Goal: Task Accomplishment & Management: Manage account settings

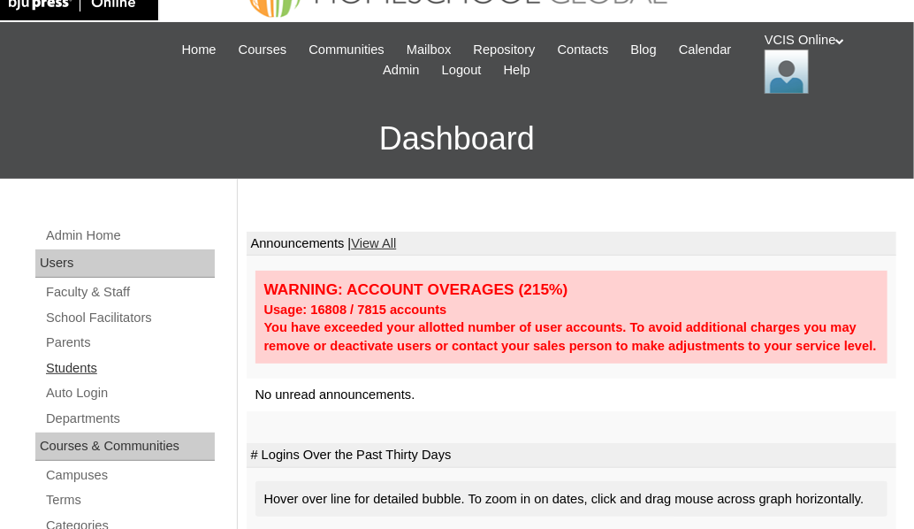
scroll to position [53, 0]
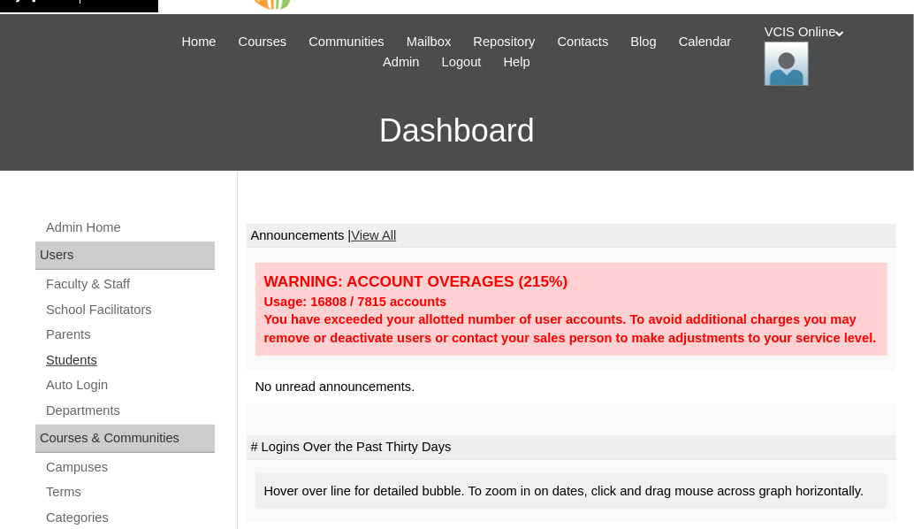
click at [87, 354] on link "Students" at bounding box center [129, 360] width 171 height 22
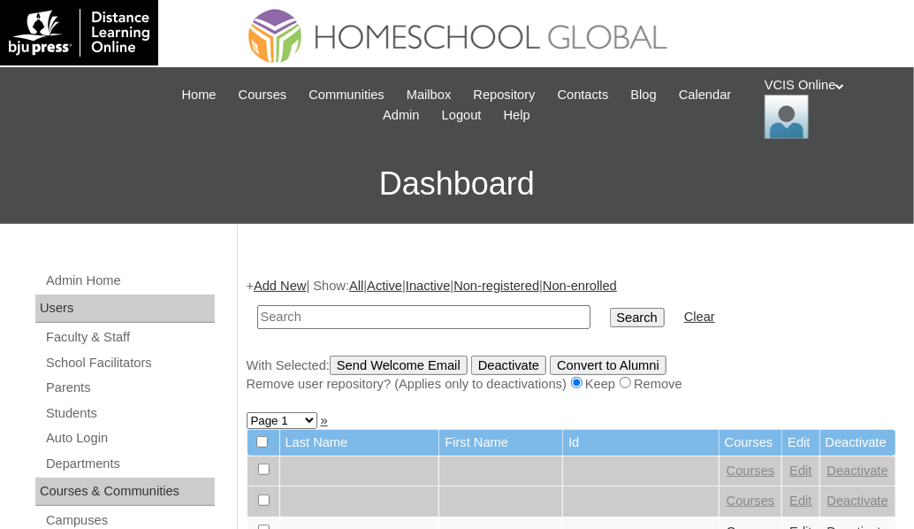
click at [347, 312] on input "text" at bounding box center [423, 317] width 333 height 24
paste input "VCIS009-2B-SA2025"
type input "VCIS009-2B-SA2025"
click at [610, 309] on input "Search" at bounding box center [637, 317] width 55 height 19
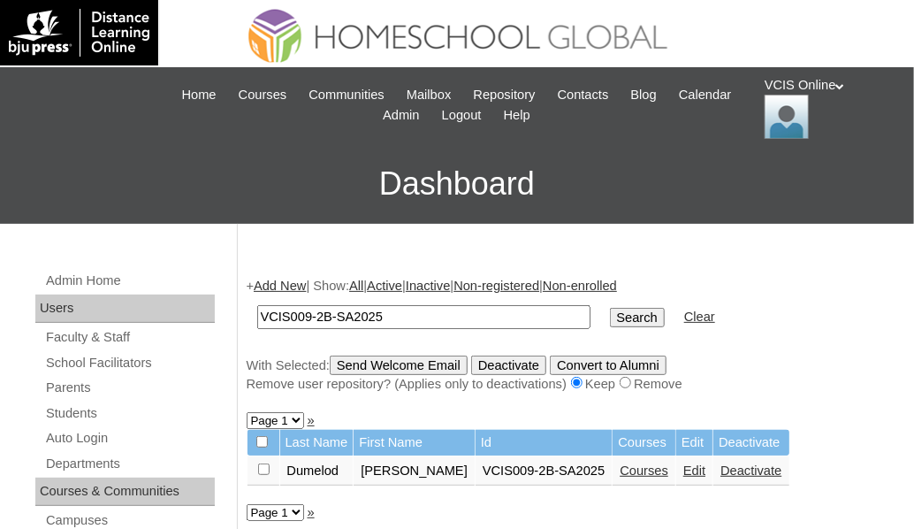
click at [665, 473] on link "Courses" at bounding box center [644, 470] width 49 height 14
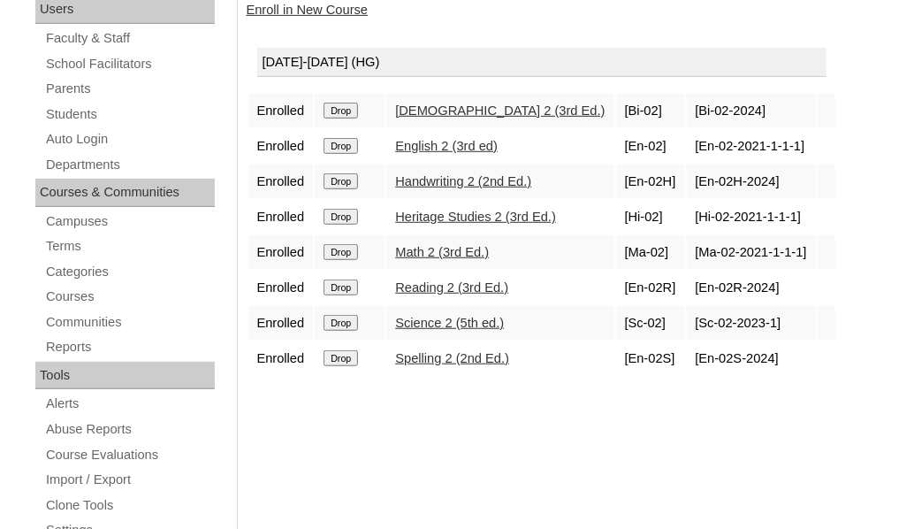
scroll to position [300, 0]
click at [329, 13] on link "Enroll in New Course" at bounding box center [308, 9] width 122 height 14
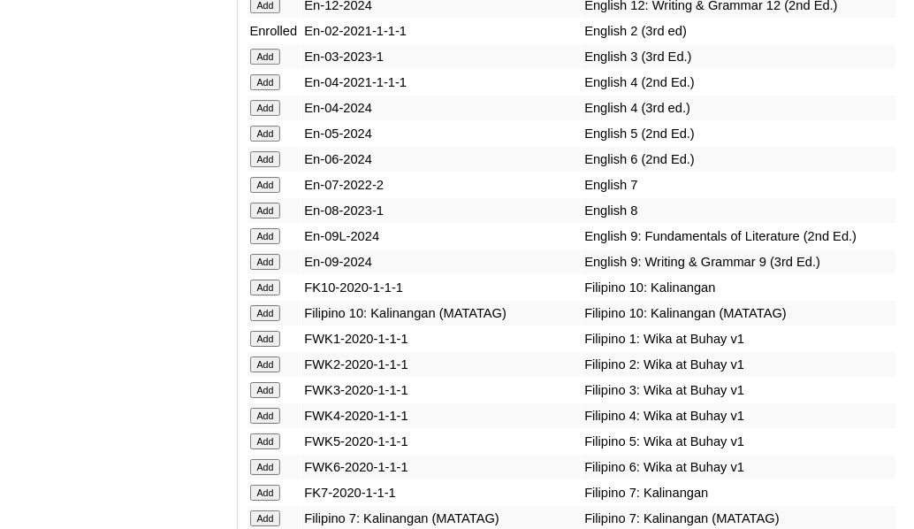
scroll to position [6500, 0]
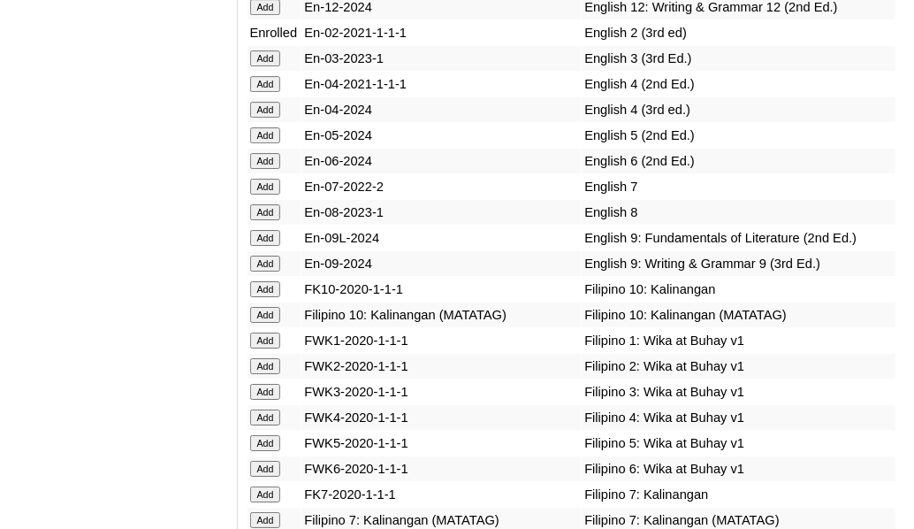
drag, startPoint x: 88, startPoint y: 86, endPoint x: 368, endPoint y: 130, distance: 283.7
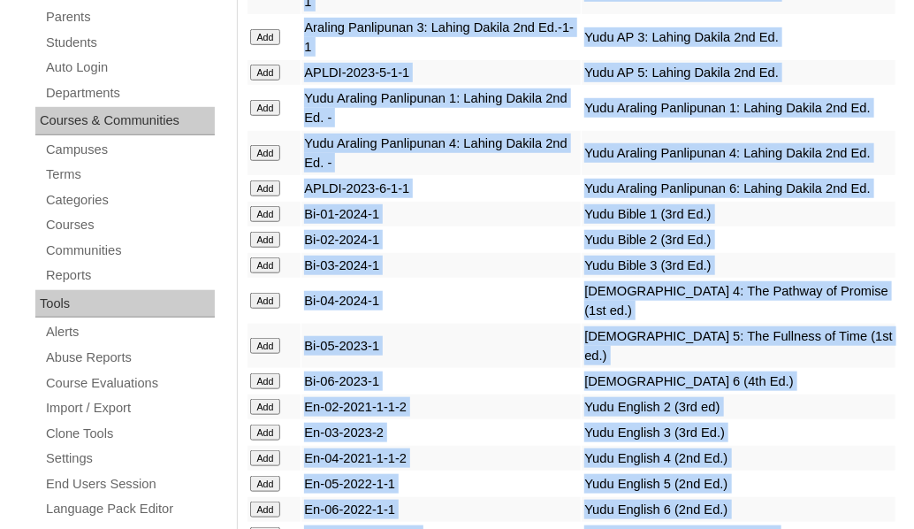
scroll to position [0, 0]
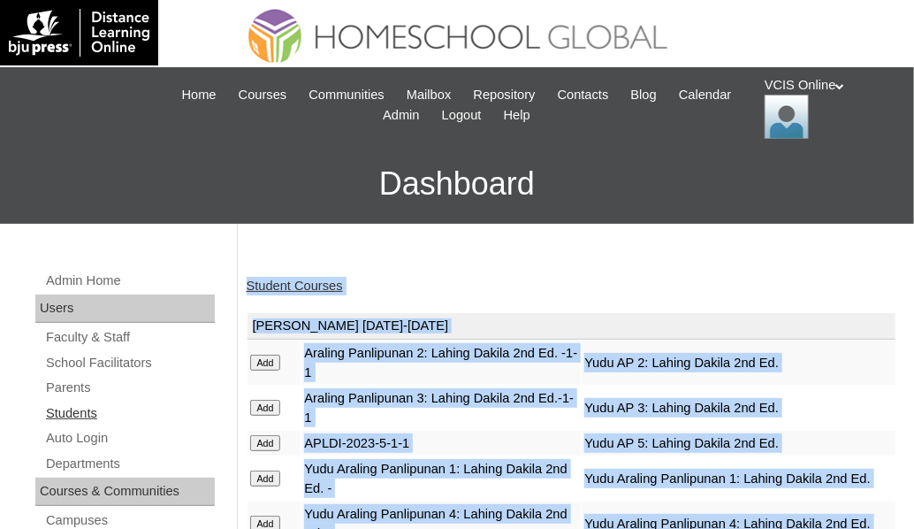
click at [74, 409] on link "Students" at bounding box center [129, 413] width 171 height 22
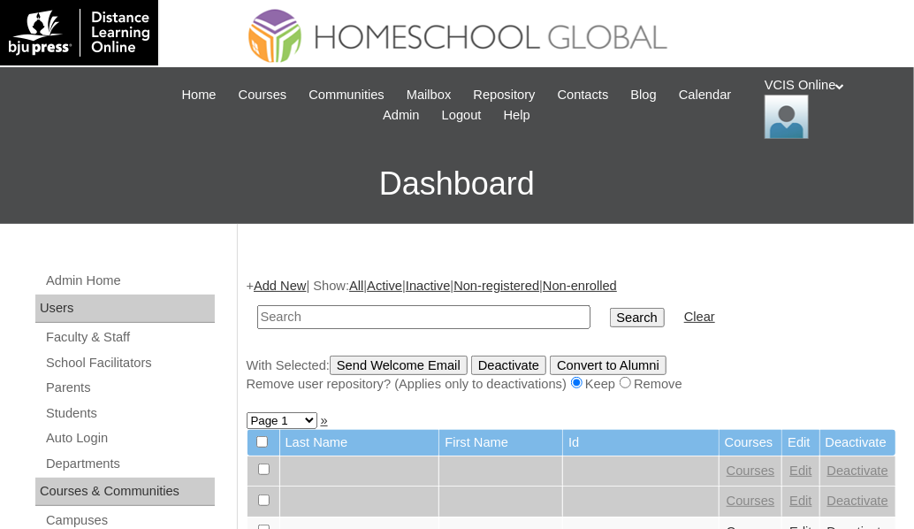
click at [279, 321] on input "text" at bounding box center [423, 317] width 333 height 24
type input "VCIS011-2B-SA2025"
click at [610, 323] on input "Search" at bounding box center [637, 317] width 55 height 19
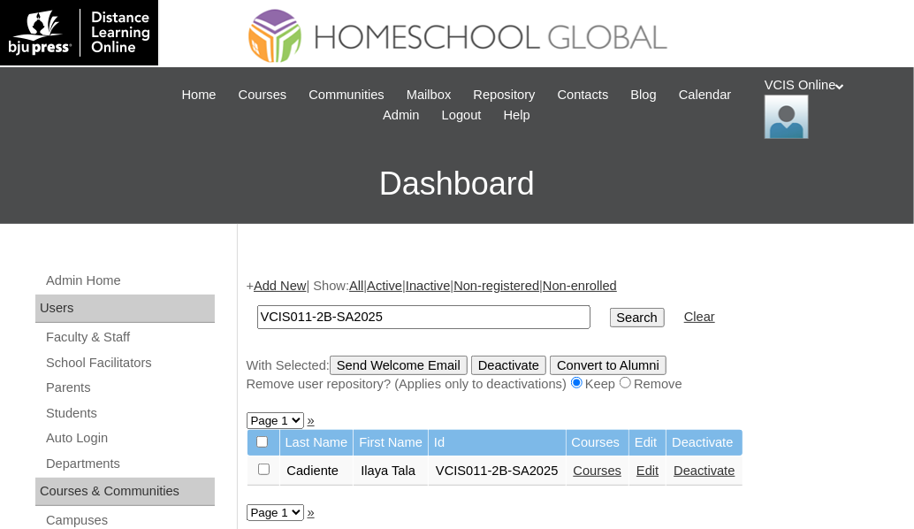
click at [610, 318] on input "Search" at bounding box center [637, 317] width 55 height 19
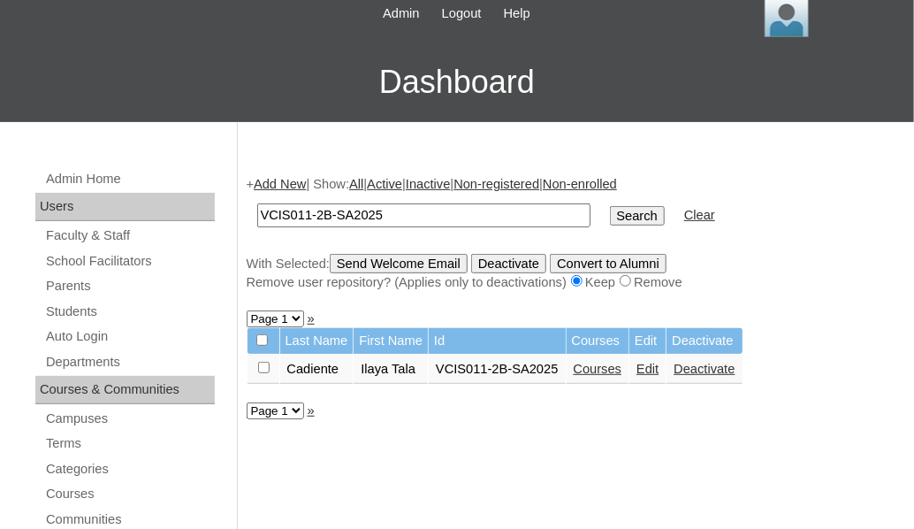
scroll to position [103, 0]
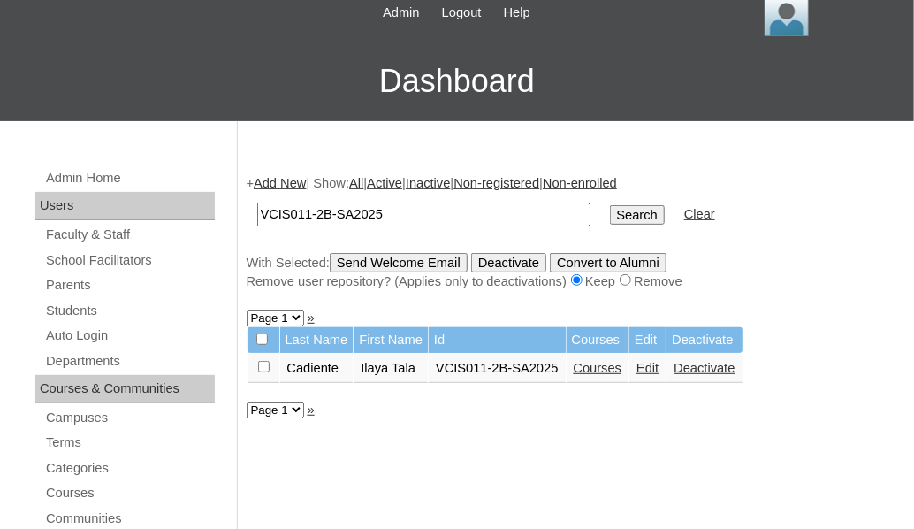
click at [610, 217] on input "Search" at bounding box center [637, 214] width 55 height 19
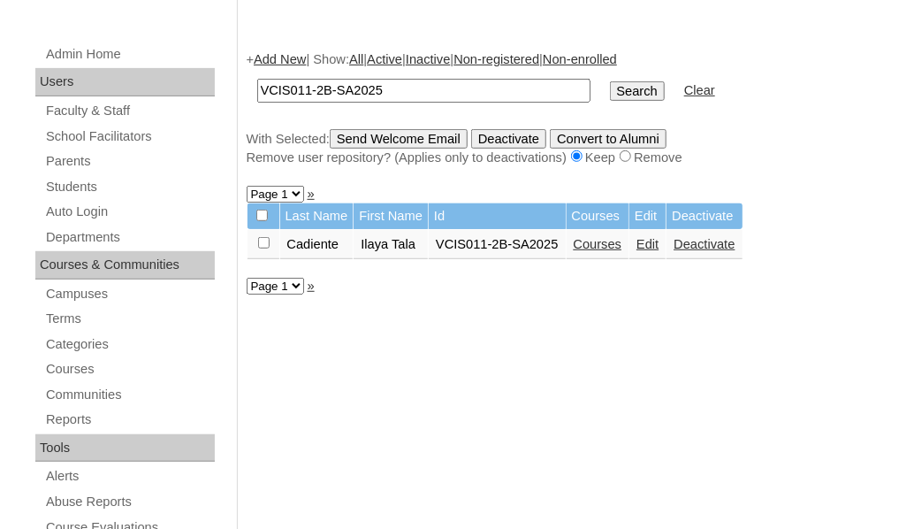
scroll to position [229, 0]
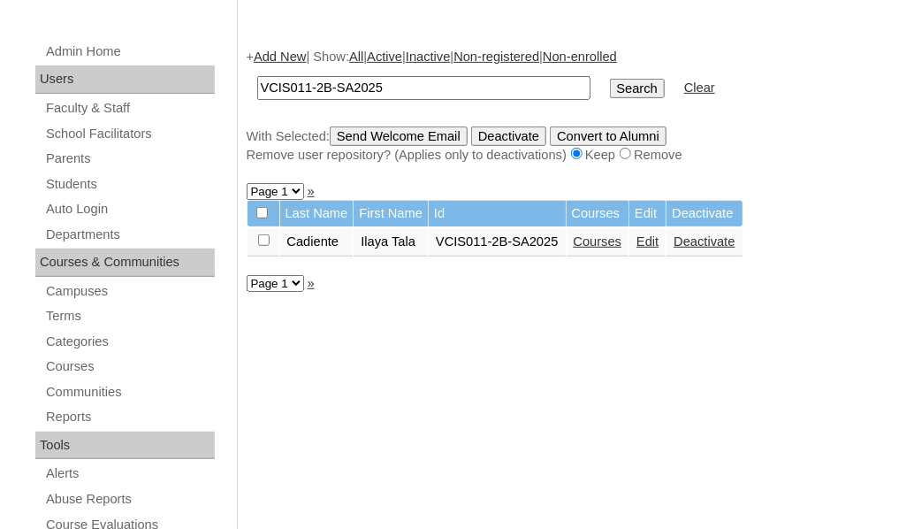
click at [595, 238] on link "Courses" at bounding box center [598, 241] width 49 height 14
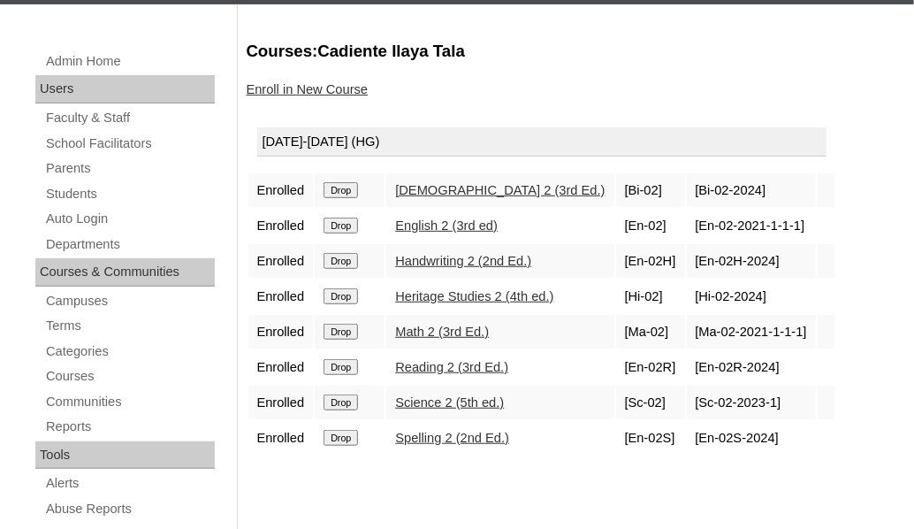
scroll to position [221, 0]
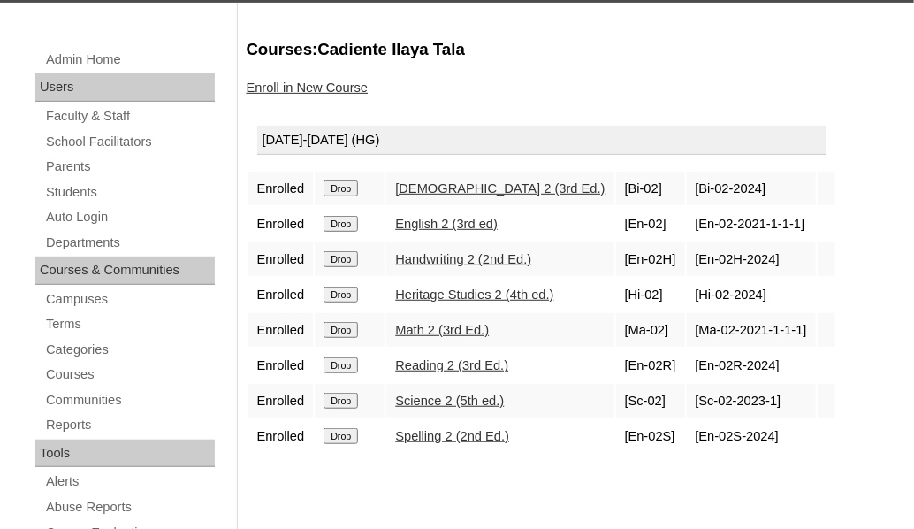
click at [482, 83] on div "Enroll in New Course" at bounding box center [572, 88] width 651 height 19
click at [63, 195] on link "Students" at bounding box center [129, 192] width 171 height 22
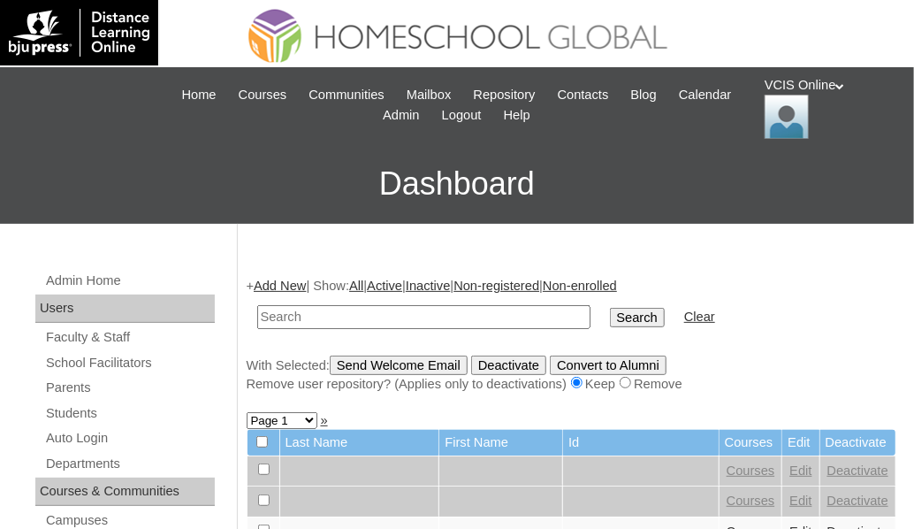
click at [314, 324] on input "text" at bounding box center [423, 317] width 333 height 24
paste input "VCIS013-2B-SA2025"
type input "VCIS013-2B-SA2025"
click at [610, 313] on input "Search" at bounding box center [637, 317] width 55 height 19
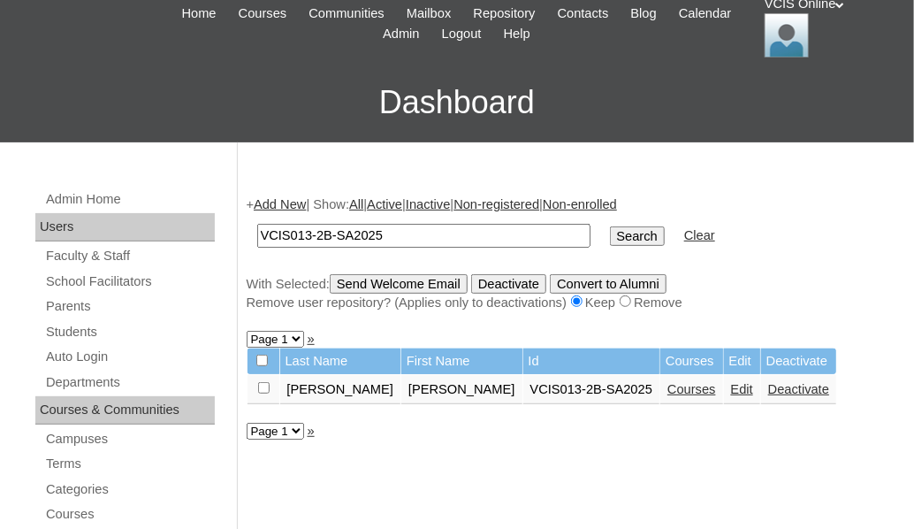
scroll to position [85, 0]
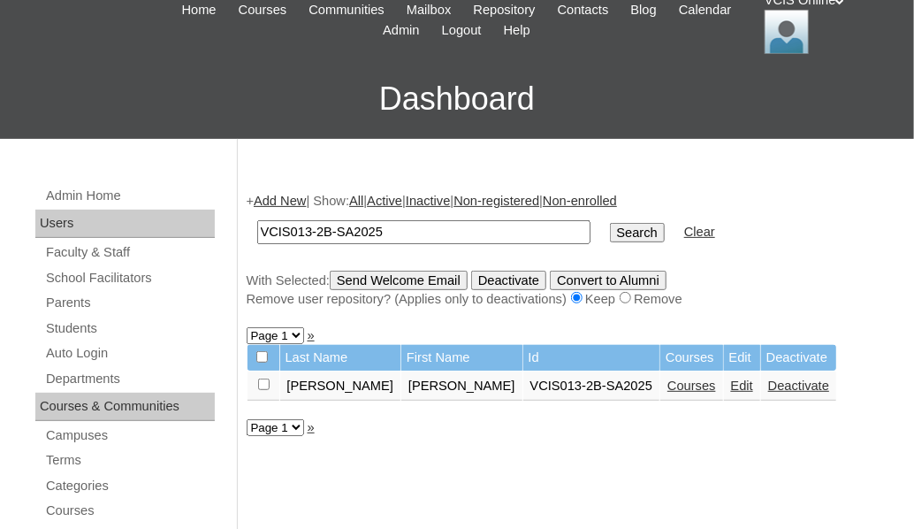
click at [668, 386] on link "Courses" at bounding box center [692, 385] width 49 height 14
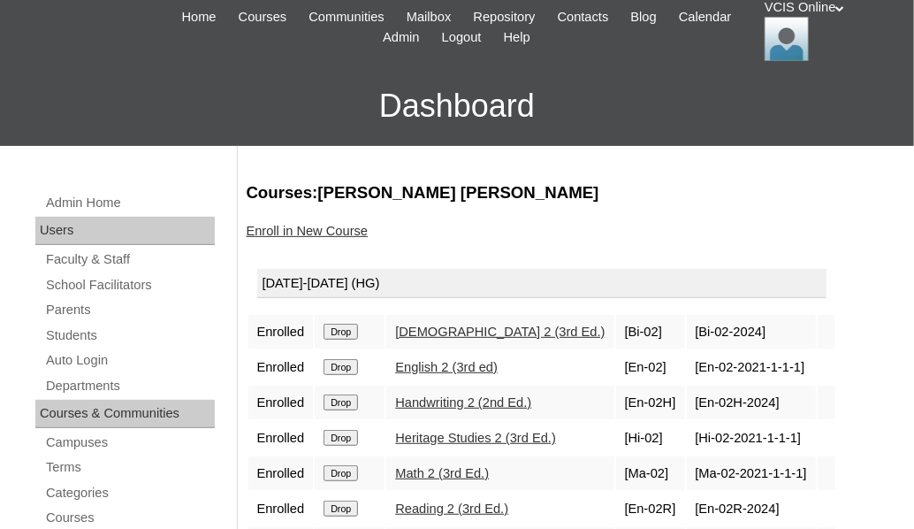
scroll to position [81, 0]
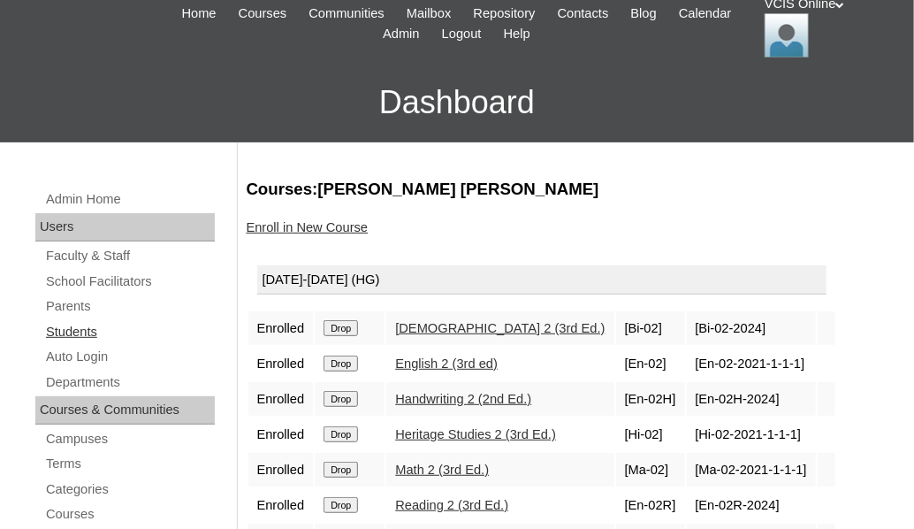
click at [50, 332] on link "Students" at bounding box center [129, 332] width 171 height 22
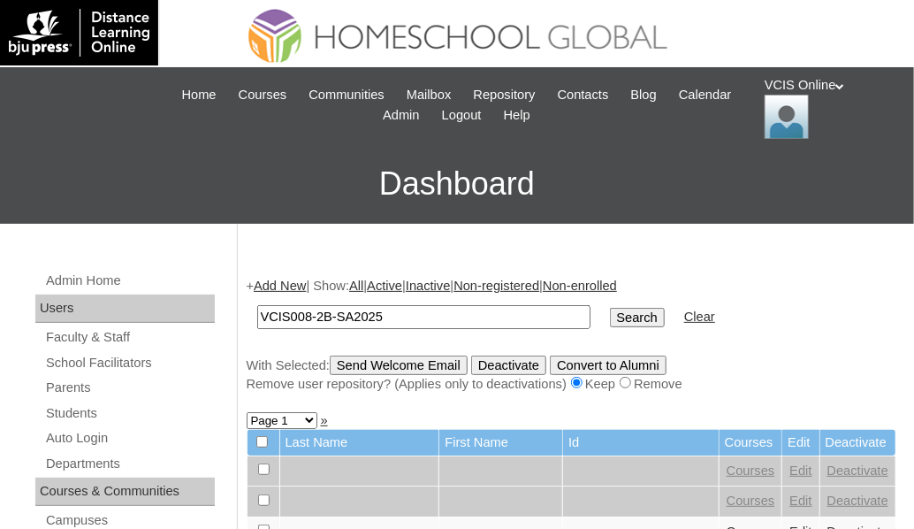
type input "VCIS008-2B-SA2025"
click at [610, 308] on input "Search" at bounding box center [637, 317] width 55 height 19
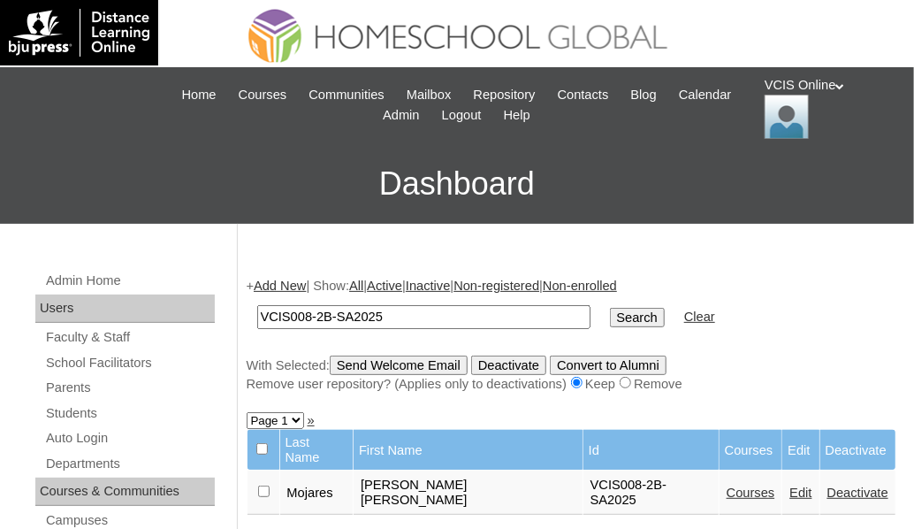
click at [610, 312] on input "Search" at bounding box center [637, 317] width 55 height 19
click at [720, 479] on td "Courses" at bounding box center [751, 492] width 63 height 44
click at [727, 485] on link "Courses" at bounding box center [751, 492] width 49 height 14
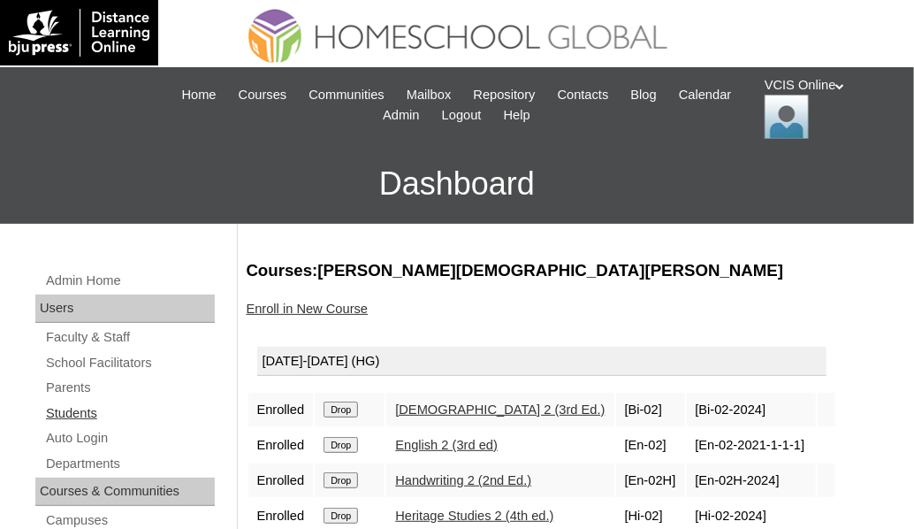
click at [80, 409] on link "Students" at bounding box center [129, 413] width 171 height 22
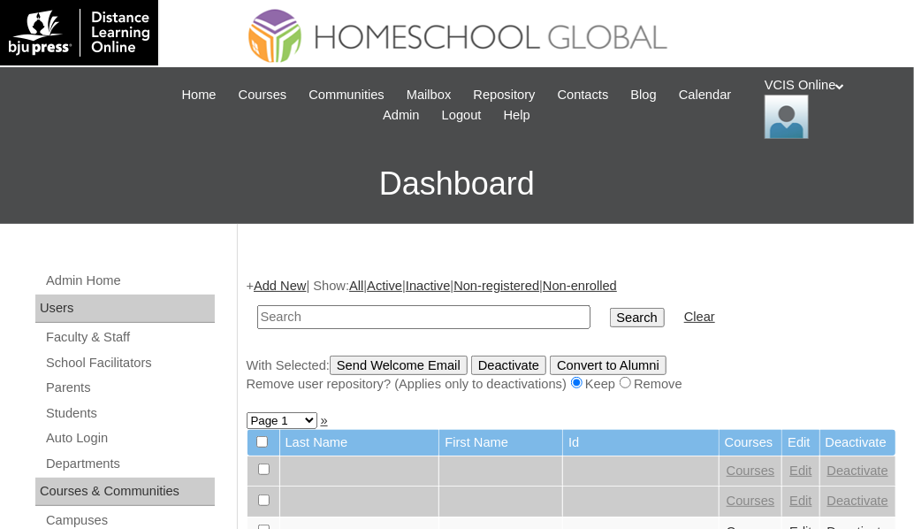
click at [329, 319] on input "text" at bounding box center [423, 317] width 333 height 24
type input "VCIS012-2B-SA2025"
click at [610, 319] on input "Search" at bounding box center [637, 317] width 55 height 19
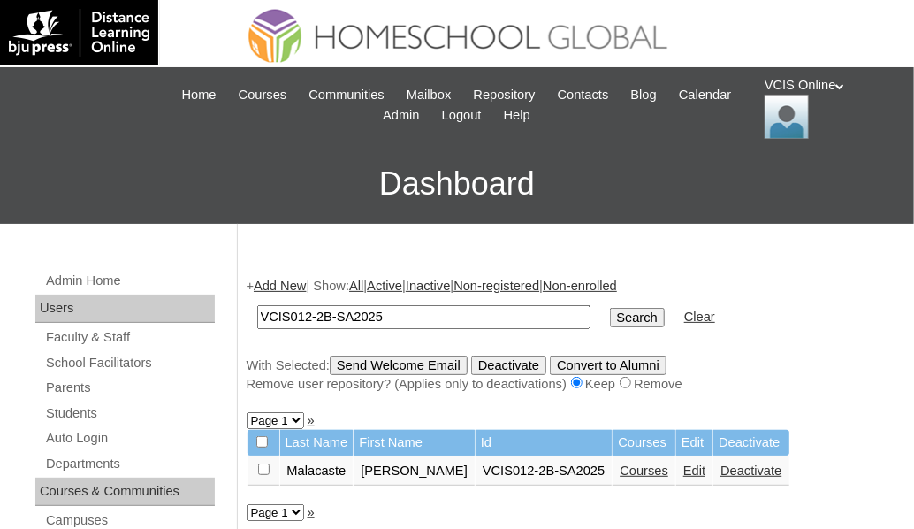
click at [620, 467] on link "Courses" at bounding box center [644, 470] width 49 height 14
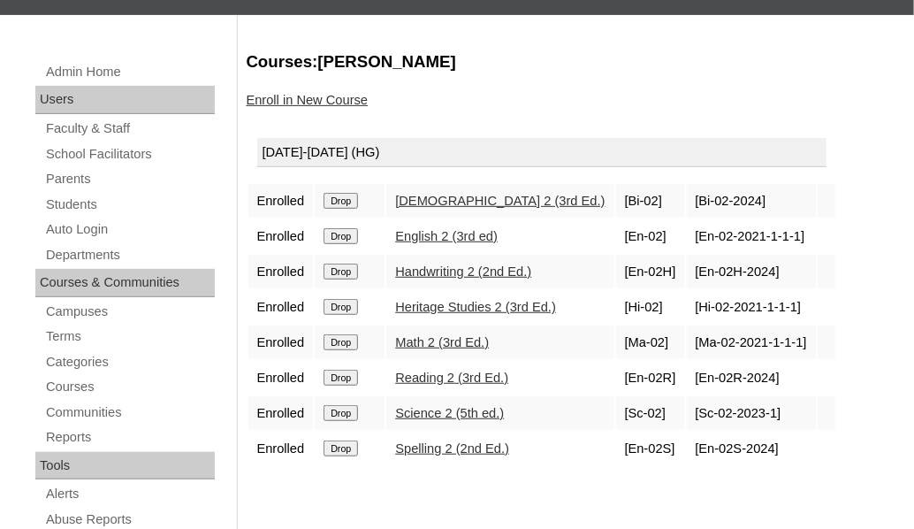
scroll to position [211, 0]
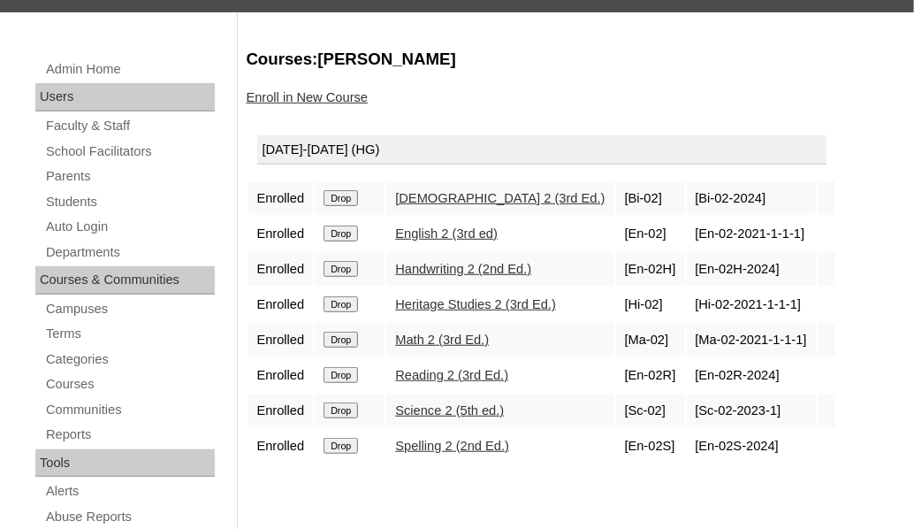
click at [347, 301] on input "Drop" at bounding box center [341, 304] width 34 height 16
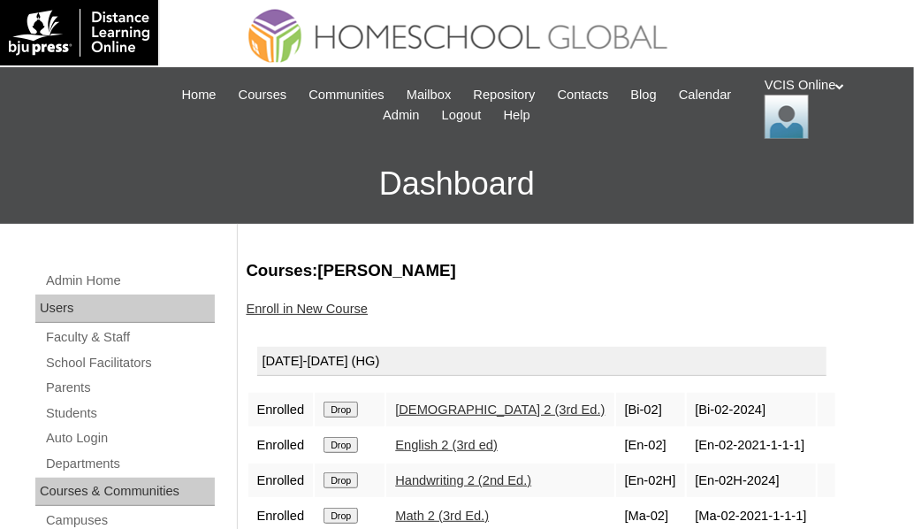
click at [337, 309] on link "Enroll in New Course" at bounding box center [308, 308] width 122 height 14
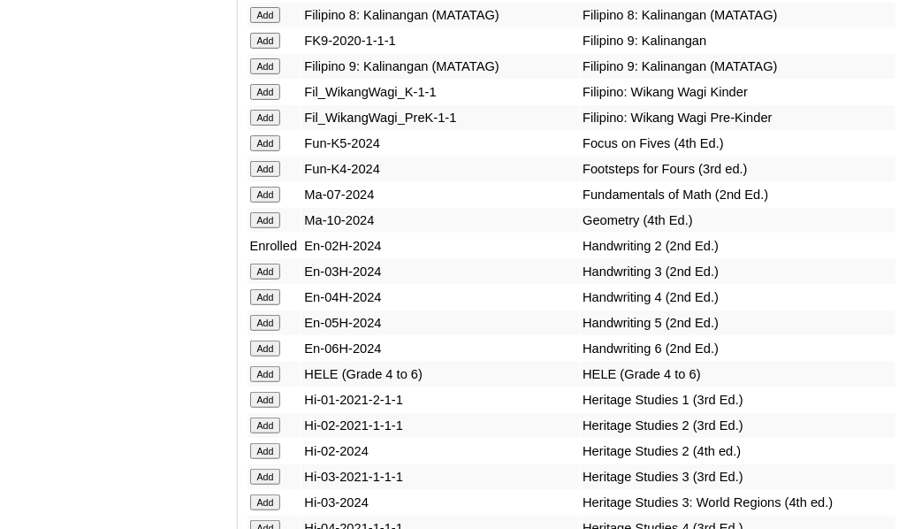
scroll to position [7039, 0]
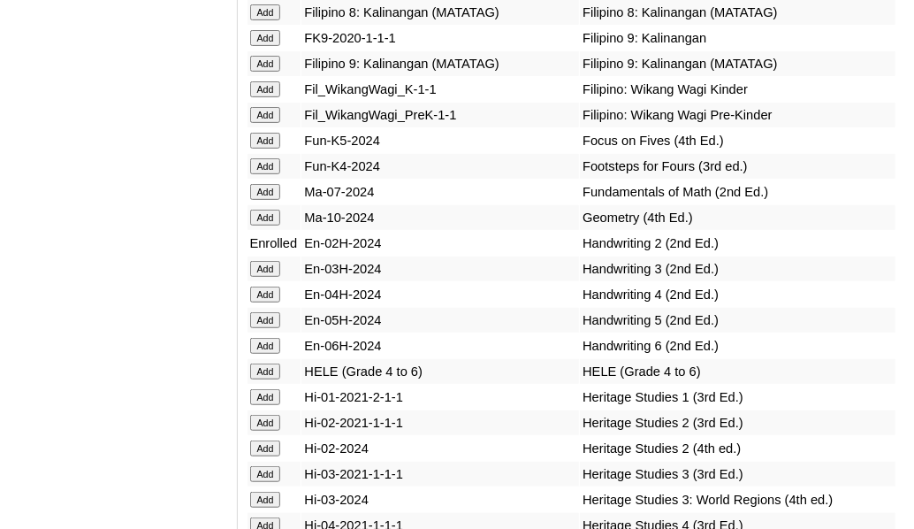
click at [269, 440] on input "Add" at bounding box center [265, 448] width 31 height 16
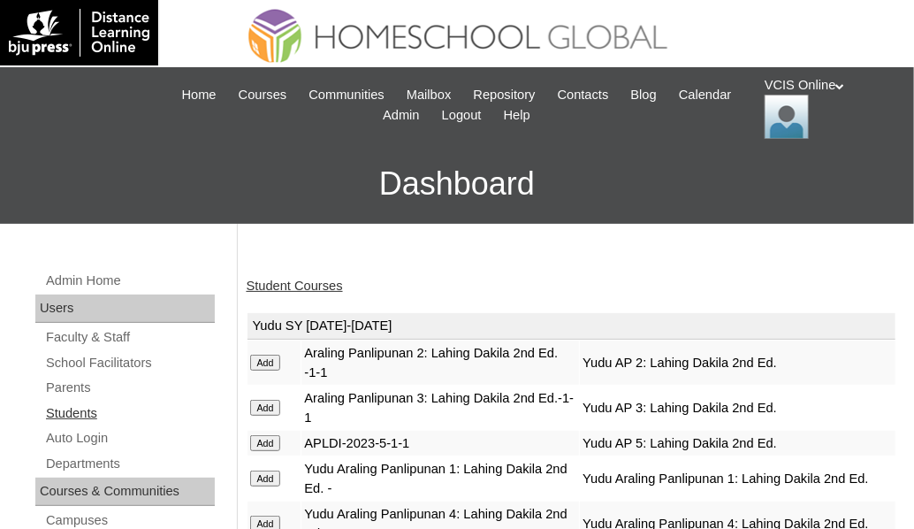
click at [81, 414] on link "Students" at bounding box center [129, 413] width 171 height 22
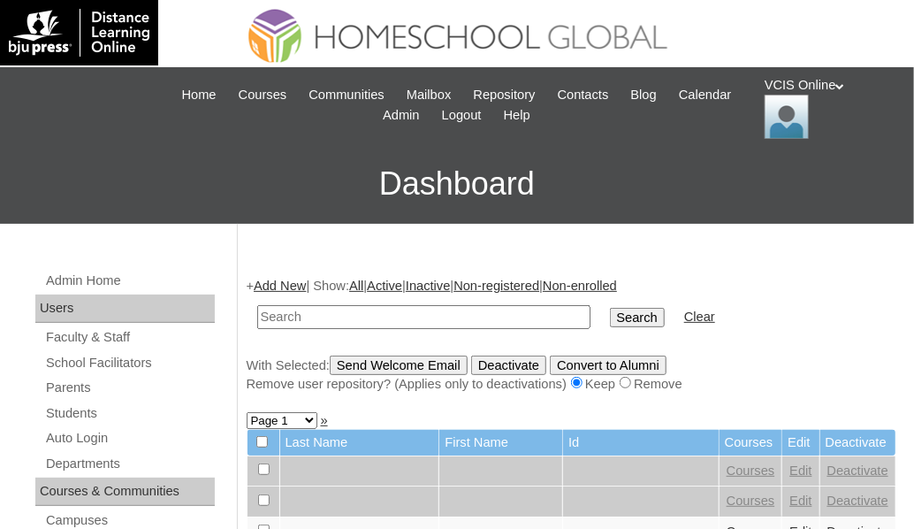
click at [338, 312] on input "text" at bounding box center [423, 317] width 333 height 24
type input "VCIS009-2B-SA2025"
click at [610, 310] on input "Search" at bounding box center [637, 317] width 55 height 19
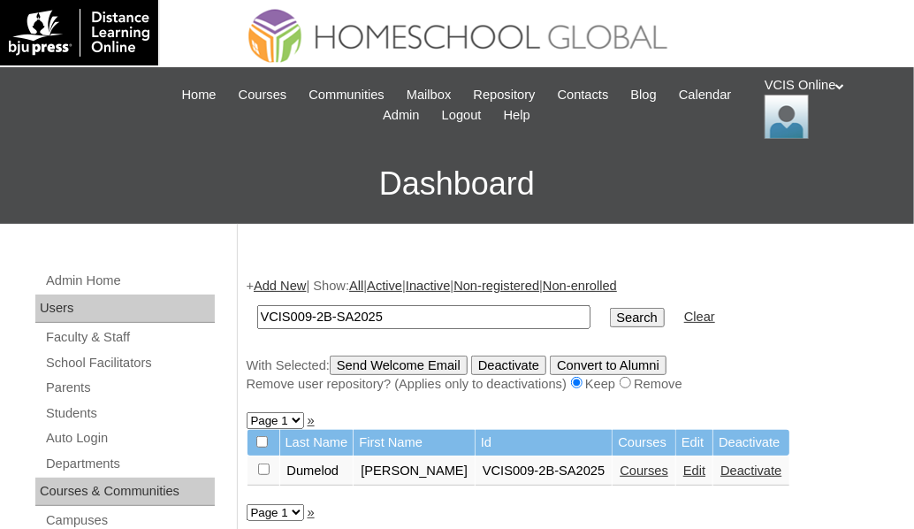
click at [668, 475] on link "Courses" at bounding box center [644, 470] width 49 height 14
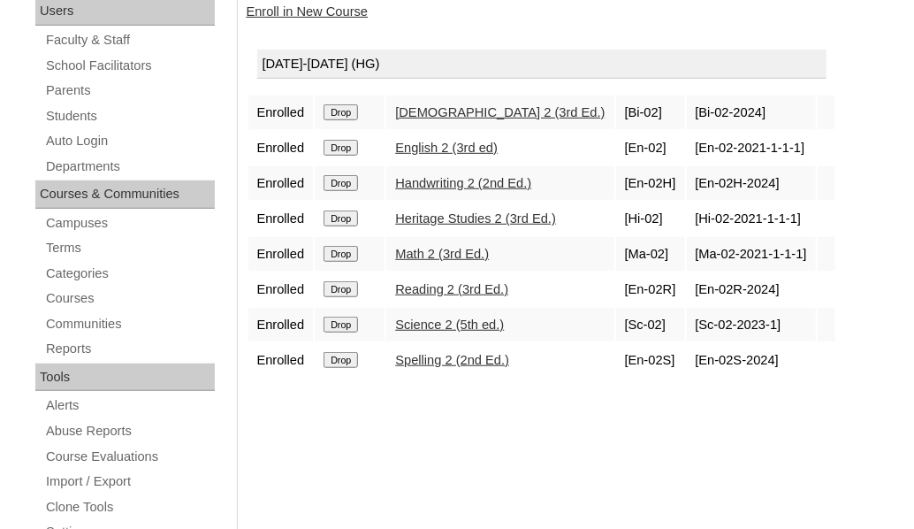
scroll to position [302, 0]
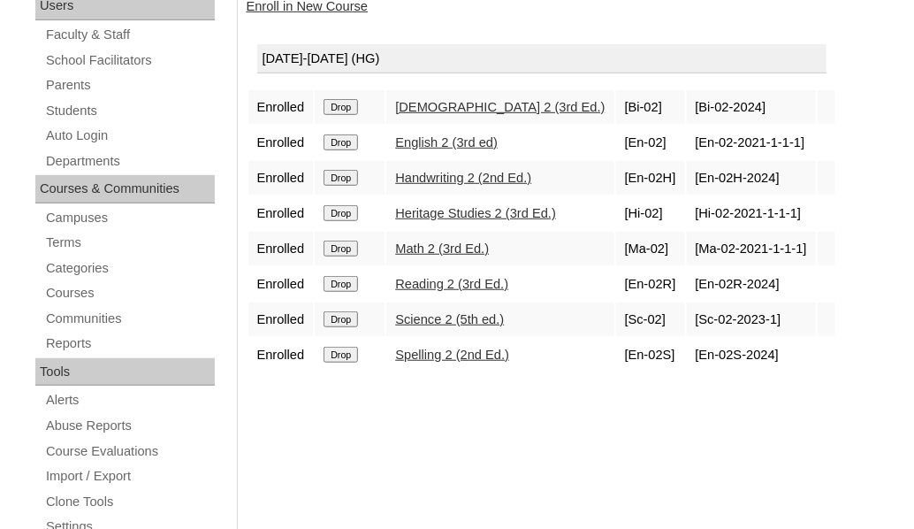
click at [335, 210] on input "Drop" at bounding box center [341, 213] width 34 height 16
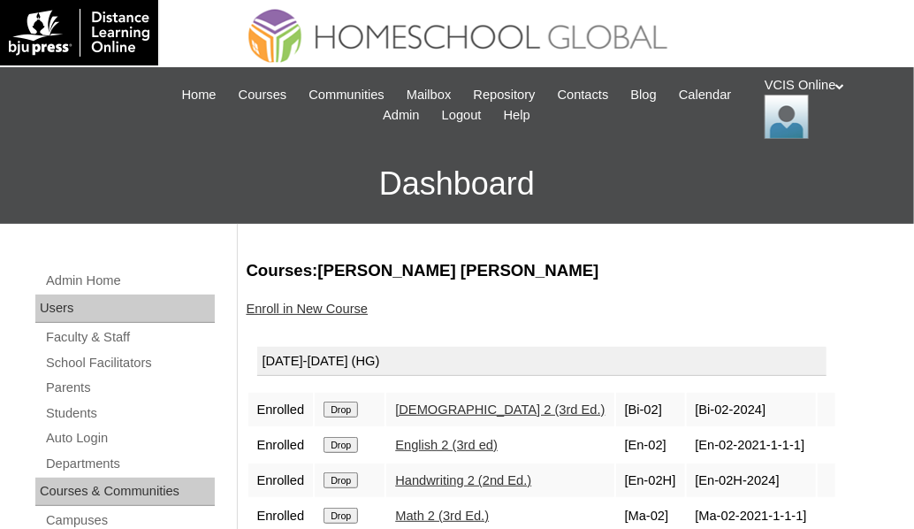
click at [304, 309] on link "Enroll in New Course" at bounding box center [308, 308] width 122 height 14
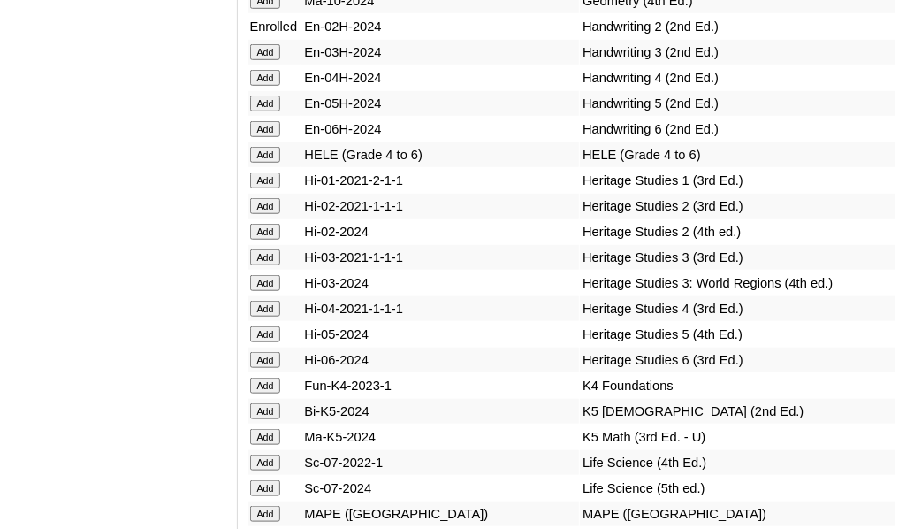
scroll to position [7382, 0]
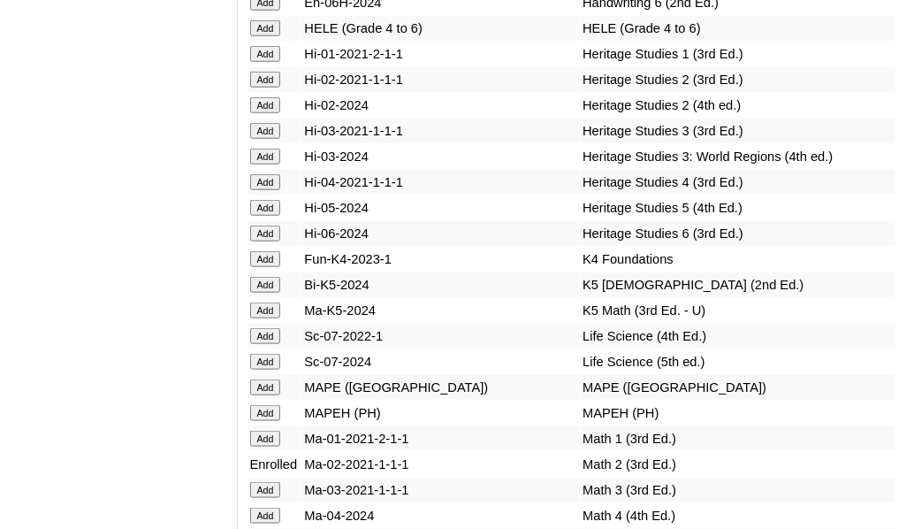
click at [269, 97] on input "Add" at bounding box center [265, 105] width 31 height 16
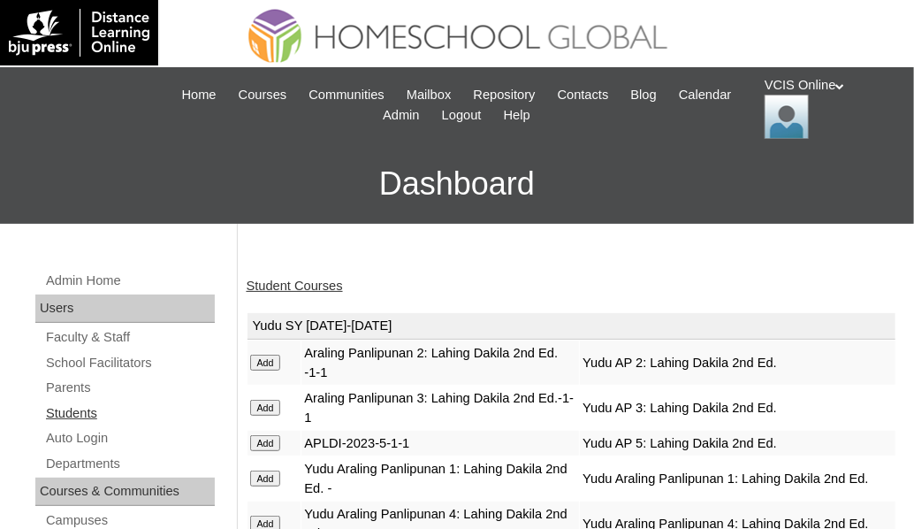
click at [65, 417] on link "Students" at bounding box center [129, 413] width 171 height 22
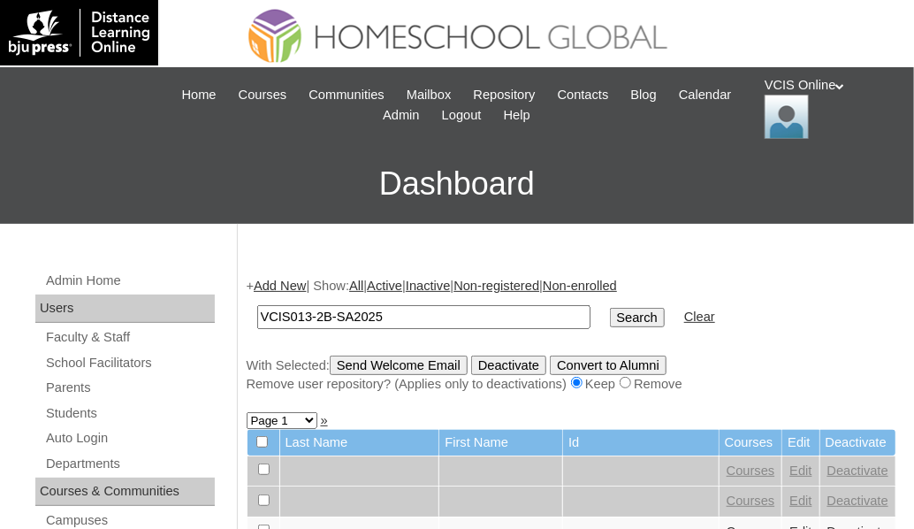
type input "VCIS013-2B-SA2025"
click at [610, 309] on input "Search" at bounding box center [637, 317] width 55 height 19
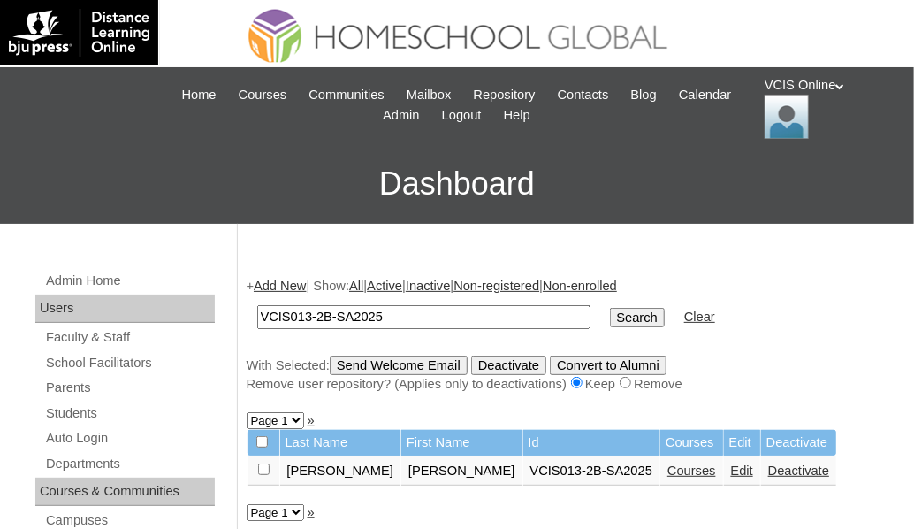
click at [668, 468] on link "Courses" at bounding box center [692, 470] width 49 height 14
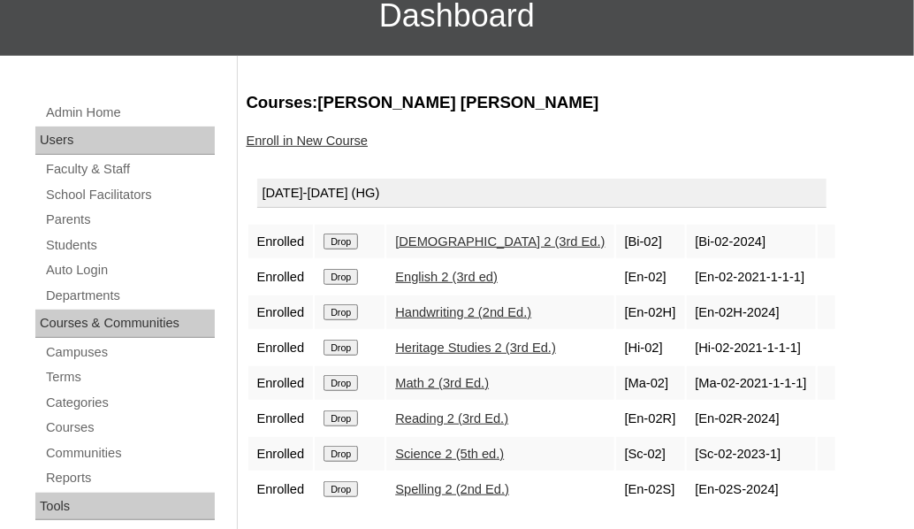
scroll to position [169, 0]
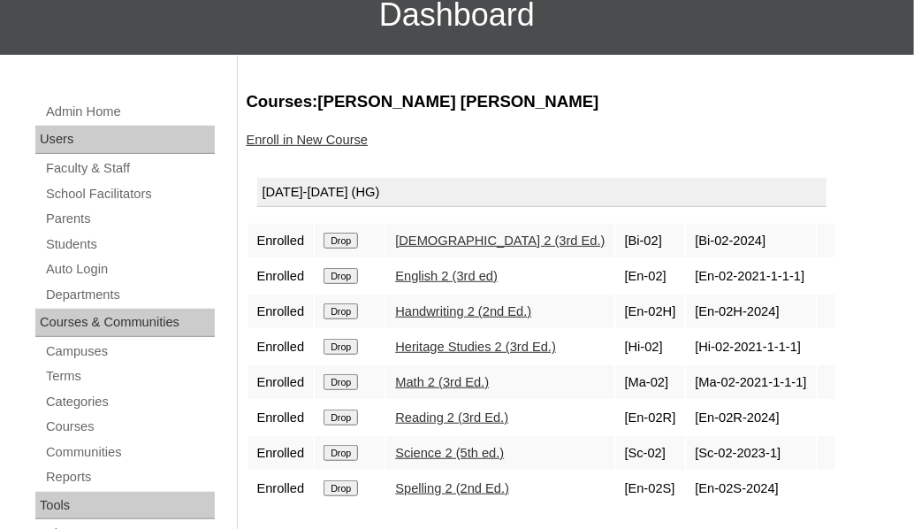
click at [333, 344] on input "Drop" at bounding box center [341, 347] width 34 height 16
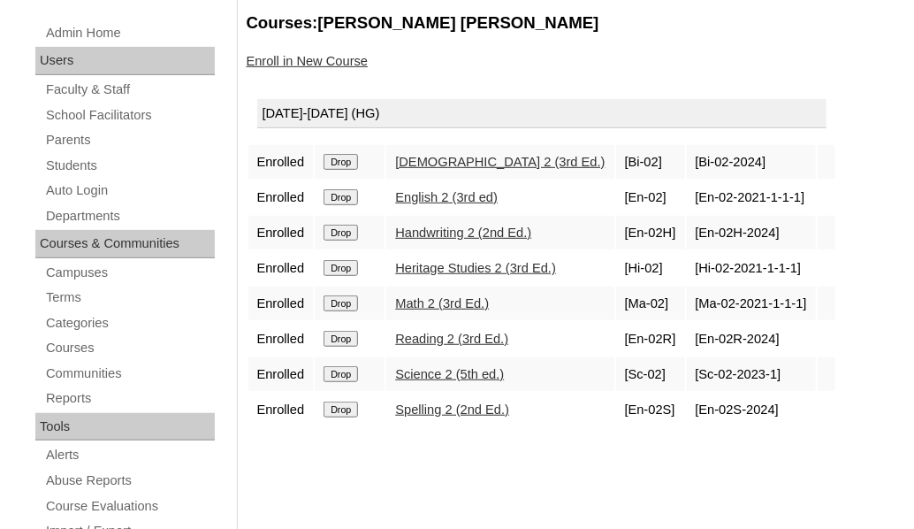
scroll to position [317, 0]
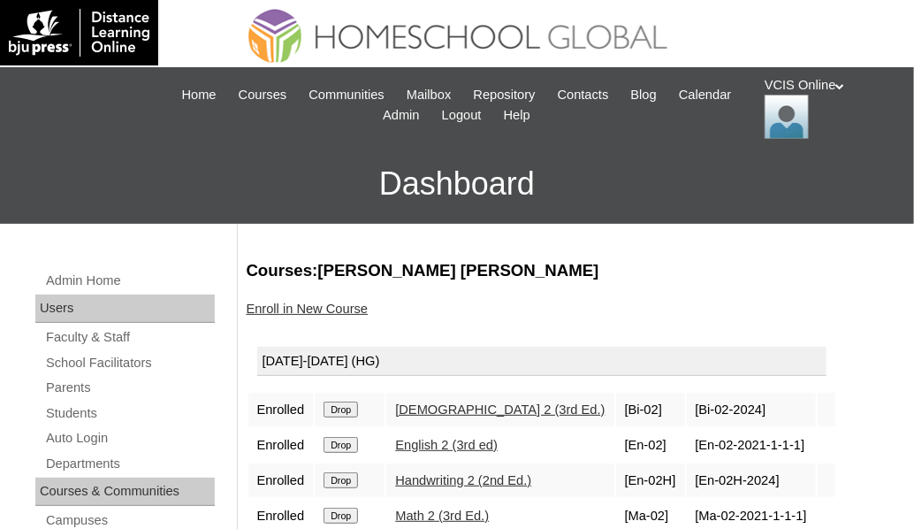
scroll to position [35, 0]
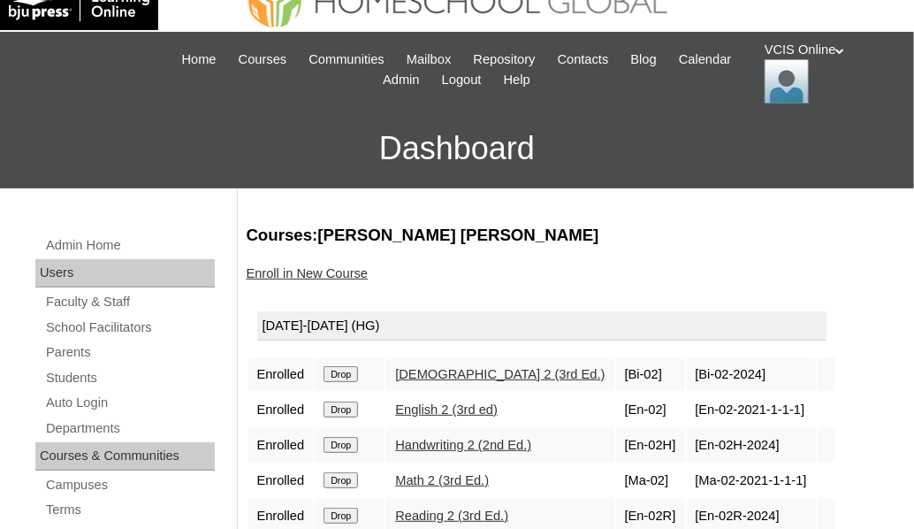
click at [294, 271] on link "Enroll in New Course" at bounding box center [308, 273] width 122 height 14
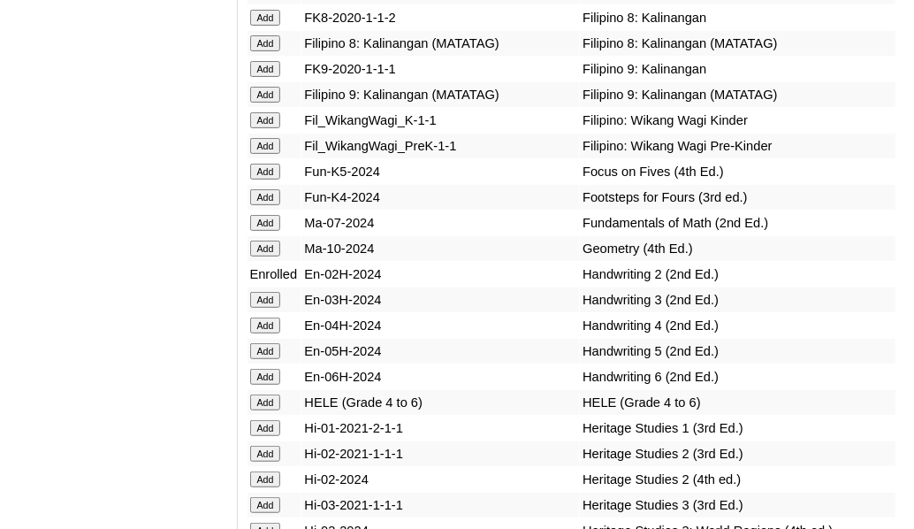
scroll to position [7009, 0]
click at [269, 470] on input "Add" at bounding box center [265, 478] width 31 height 16
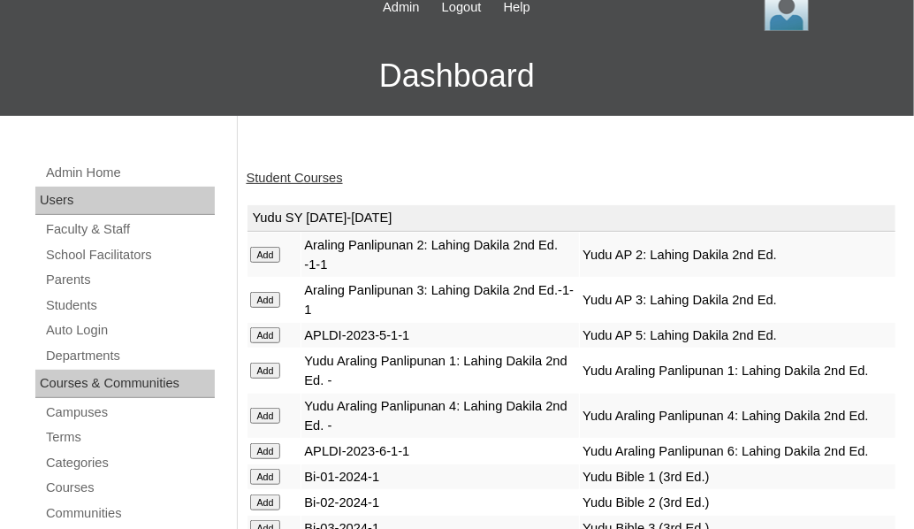
scroll to position [106, 0]
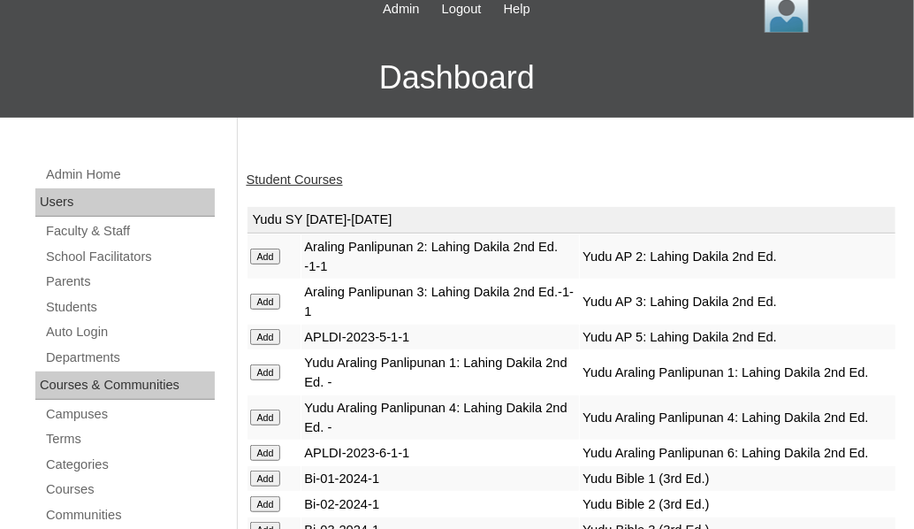
click at [311, 178] on link "Student Courses" at bounding box center [295, 179] width 96 height 14
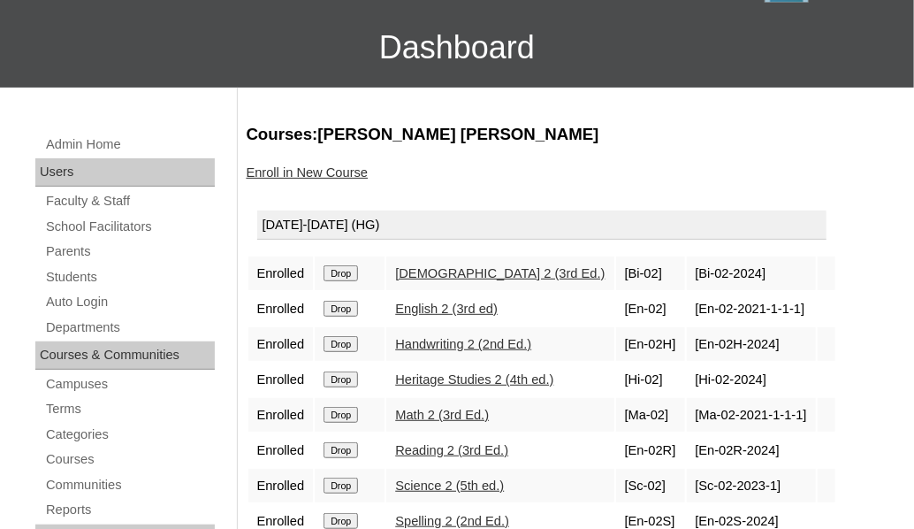
scroll to position [151, 0]
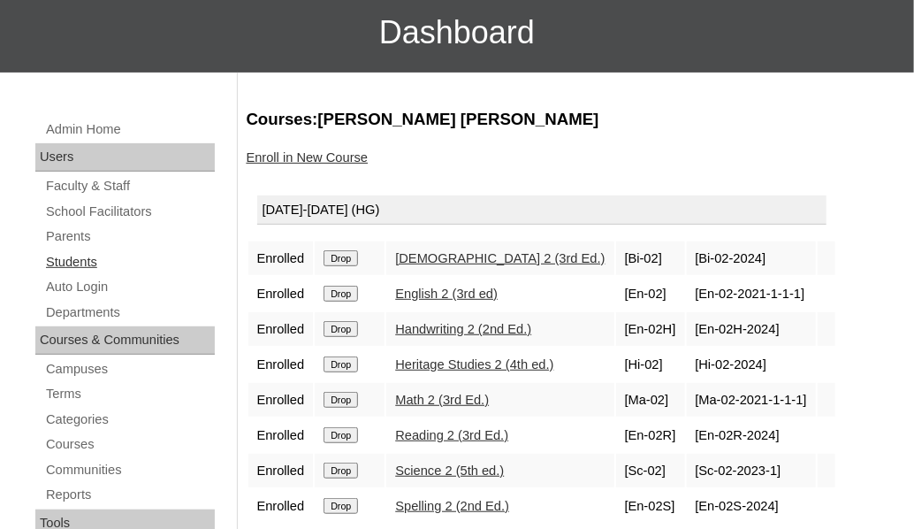
click at [80, 266] on link "Students" at bounding box center [129, 262] width 171 height 22
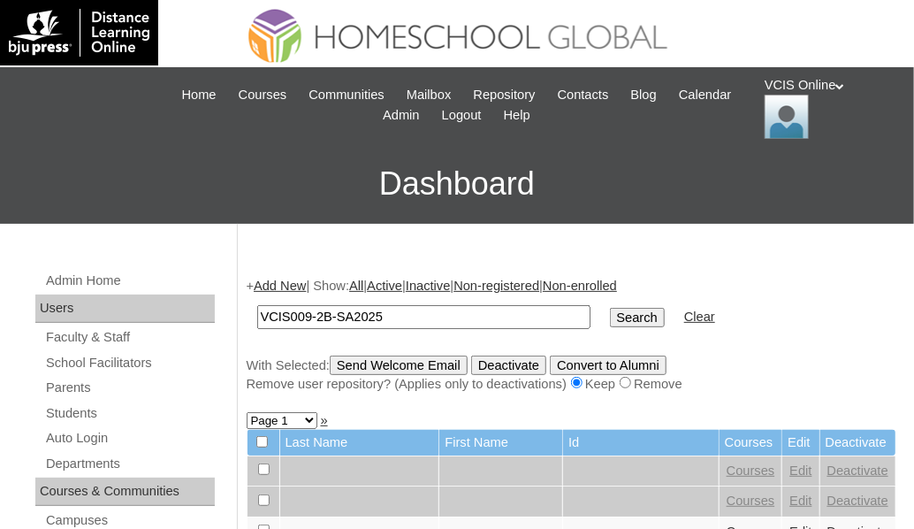
type input "VCIS009-2B-SA2025"
click at [610, 310] on input "Search" at bounding box center [637, 317] width 55 height 19
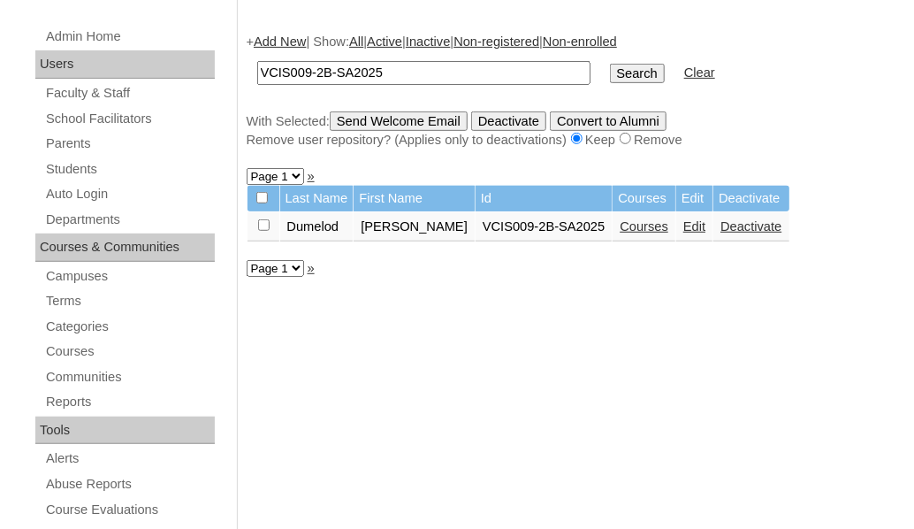
scroll to position [249, 0]
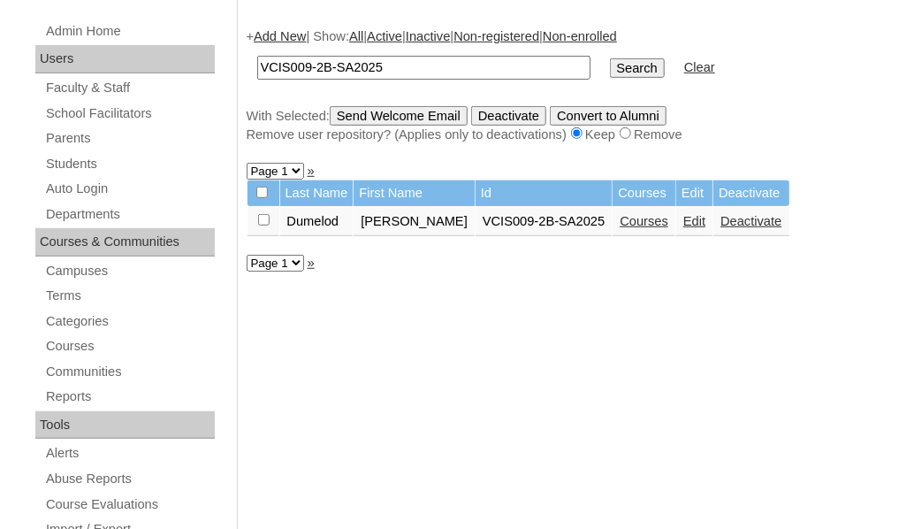
click at [668, 225] on link "Courses" at bounding box center [644, 221] width 49 height 14
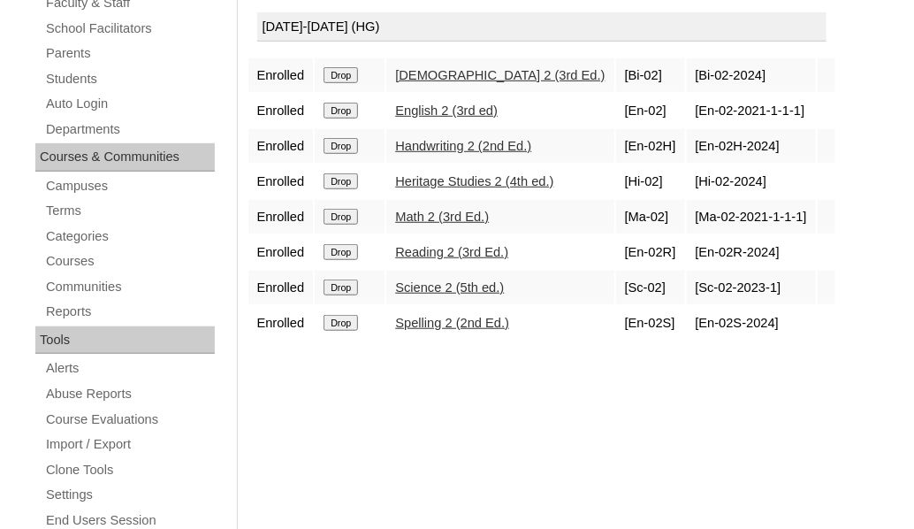
scroll to position [316, 0]
